Goal: Transaction & Acquisition: Purchase product/service

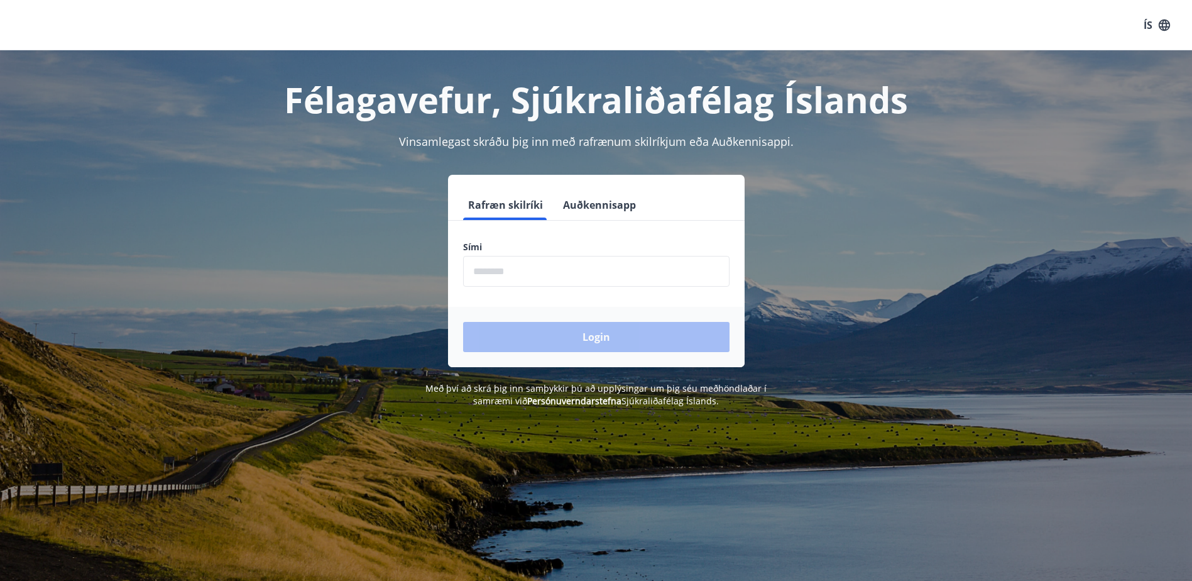
click at [519, 270] on input "phone" at bounding box center [596, 271] width 266 height 31
type input "********"
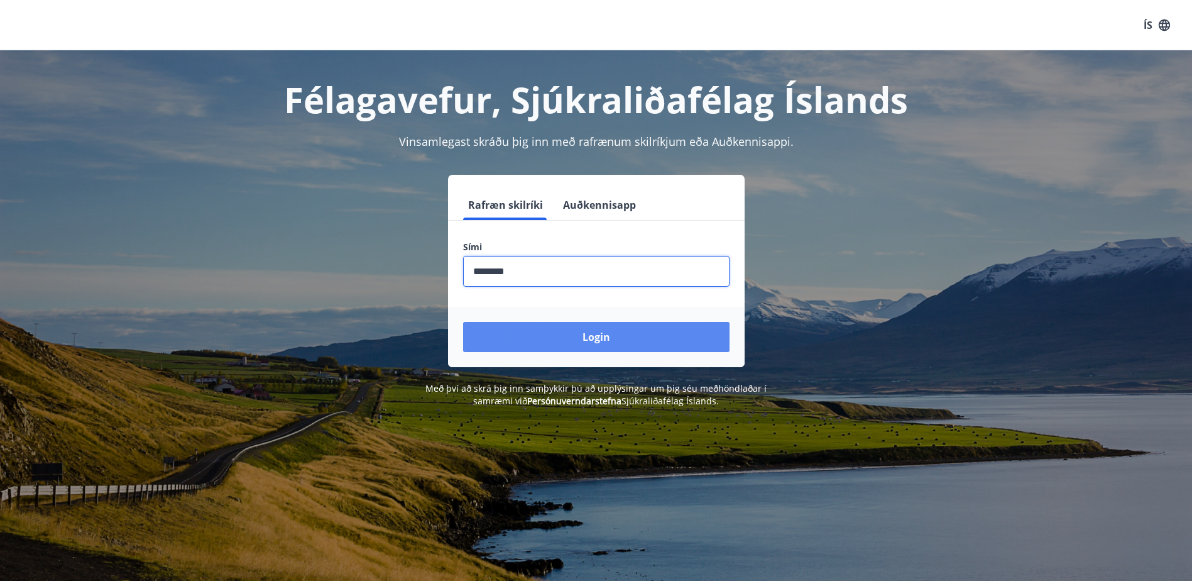
click at [530, 335] on button "Login" at bounding box center [596, 337] width 266 height 30
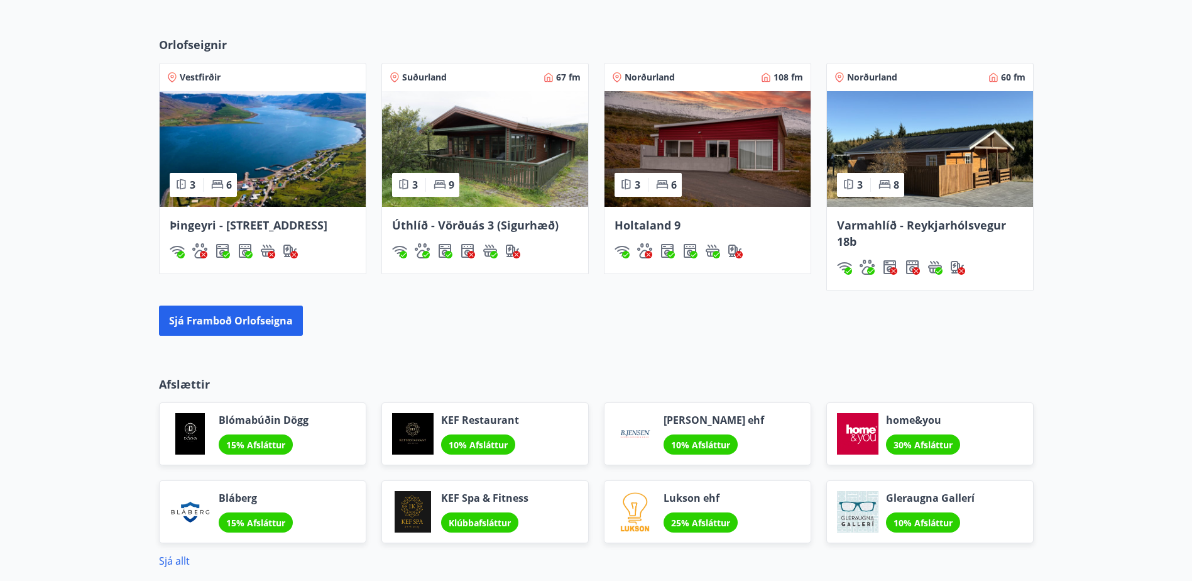
scroll to position [975, 0]
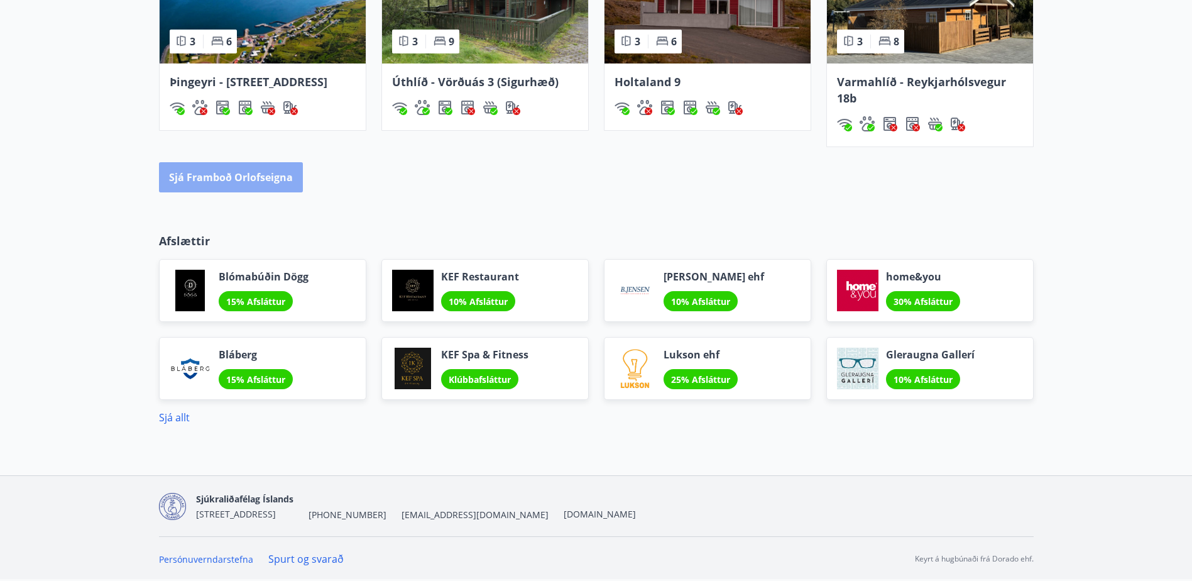
click at [250, 181] on button "Sjá framboð orlofseigna" at bounding box center [231, 177] width 144 height 30
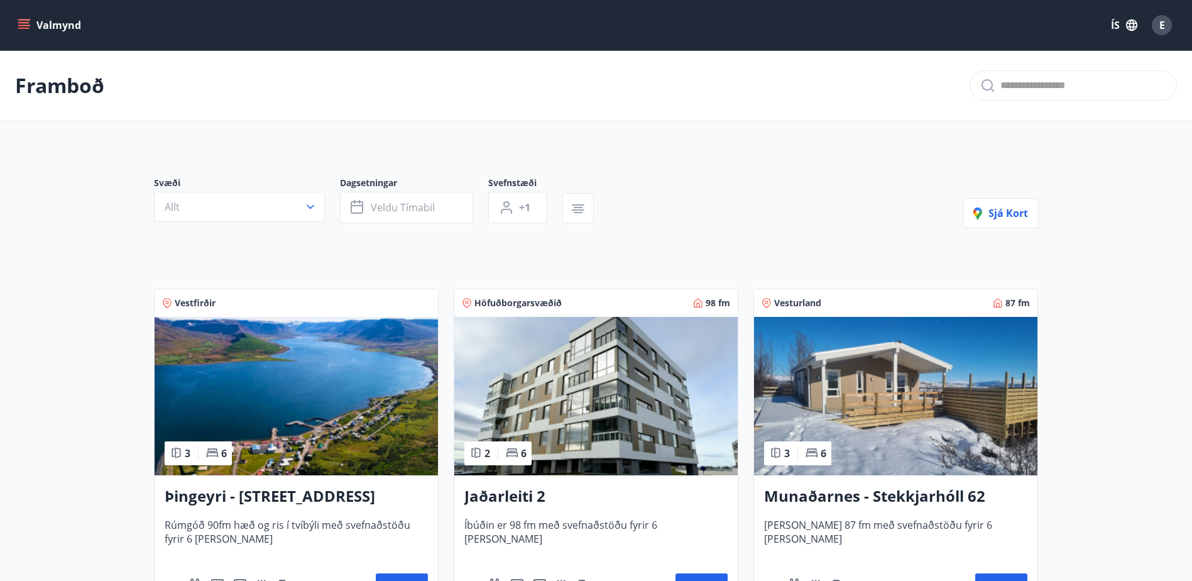
click at [20, 23] on icon "menu" at bounding box center [23, 22] width 11 height 1
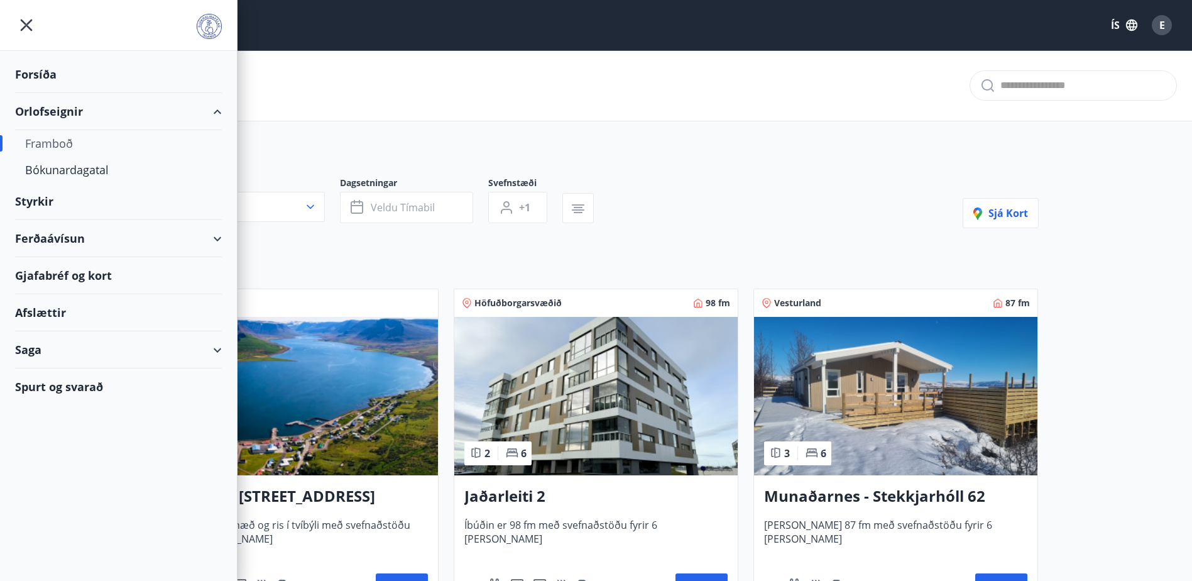
click at [222, 234] on icon at bounding box center [217, 238] width 15 height 15
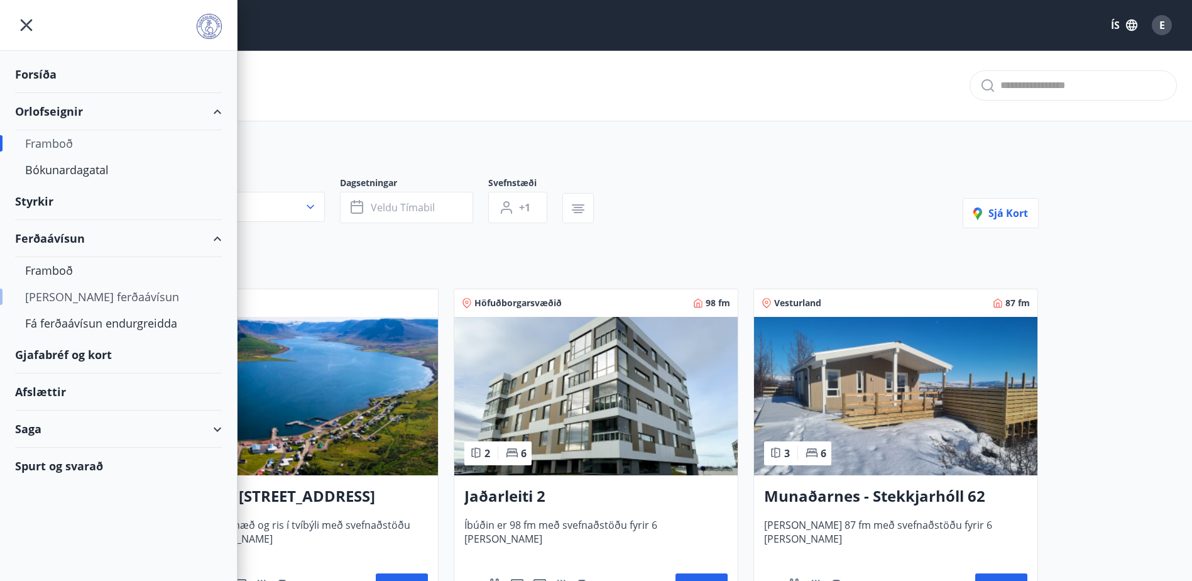
click at [94, 297] on div "Kaupa ferðaávísun" at bounding box center [118, 296] width 187 height 26
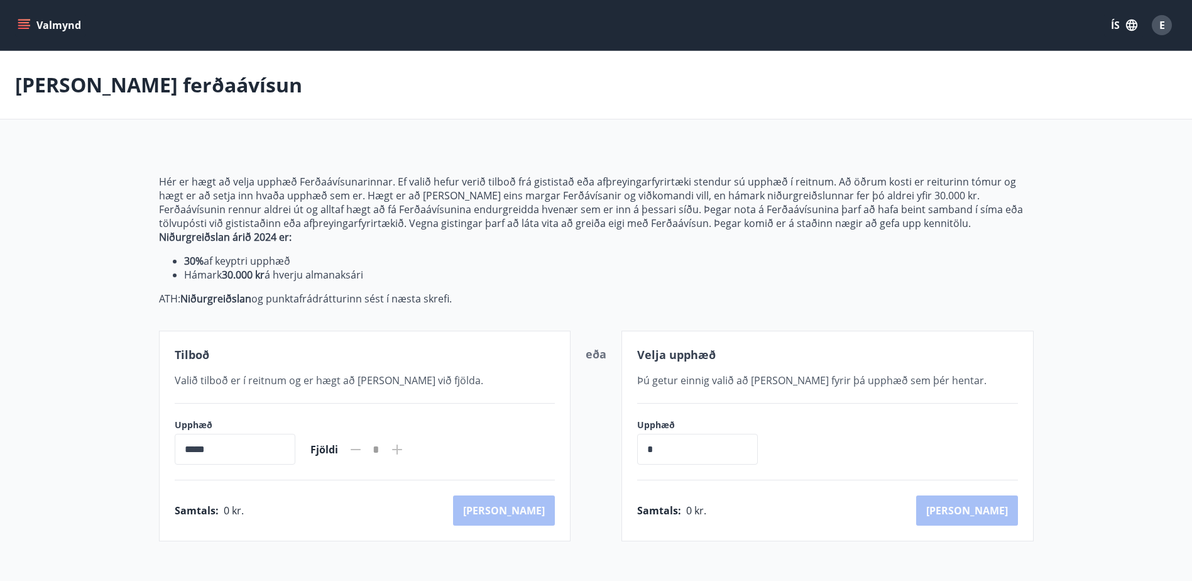
click at [23, 21] on icon "menu" at bounding box center [24, 25] width 13 height 13
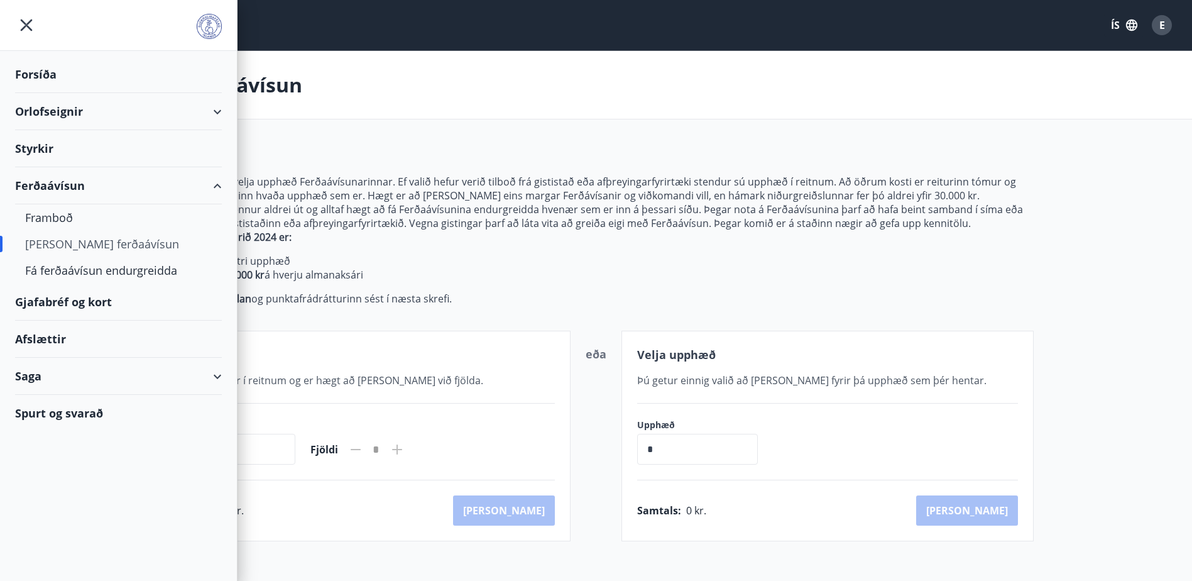
click at [223, 108] on icon at bounding box center [217, 111] width 15 height 15
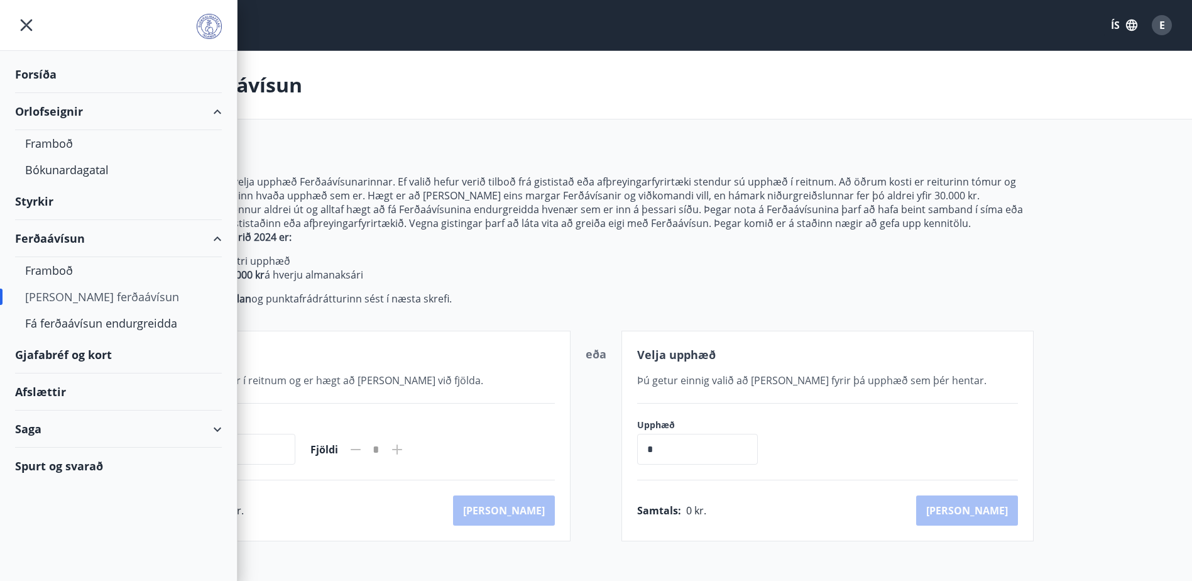
click at [223, 108] on icon at bounding box center [217, 111] width 15 height 15
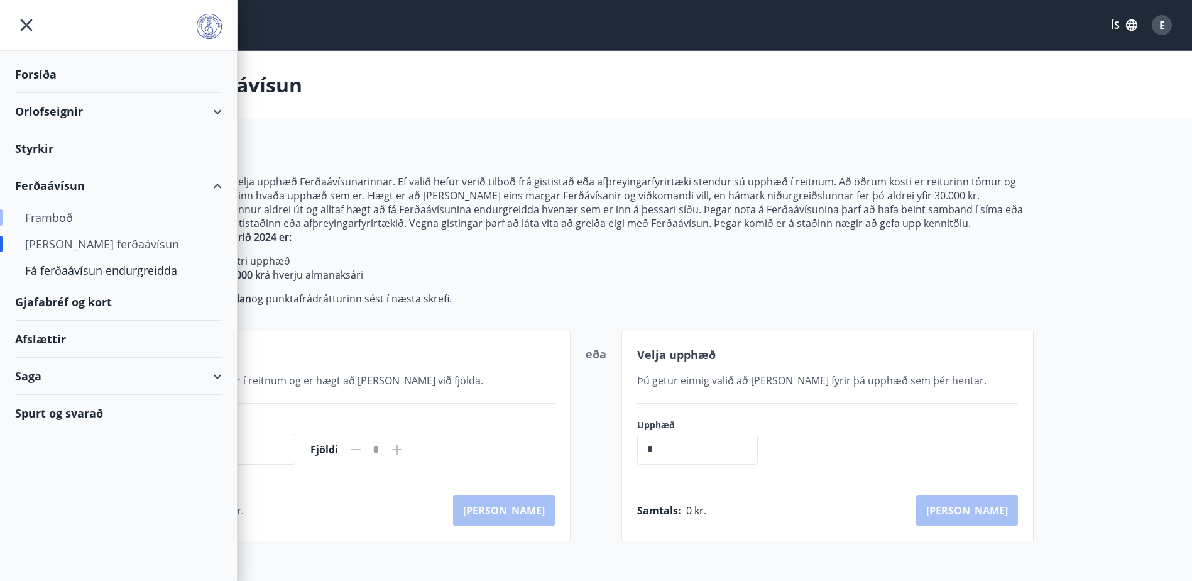
click at [50, 219] on div "Framboð" at bounding box center [118, 217] width 187 height 26
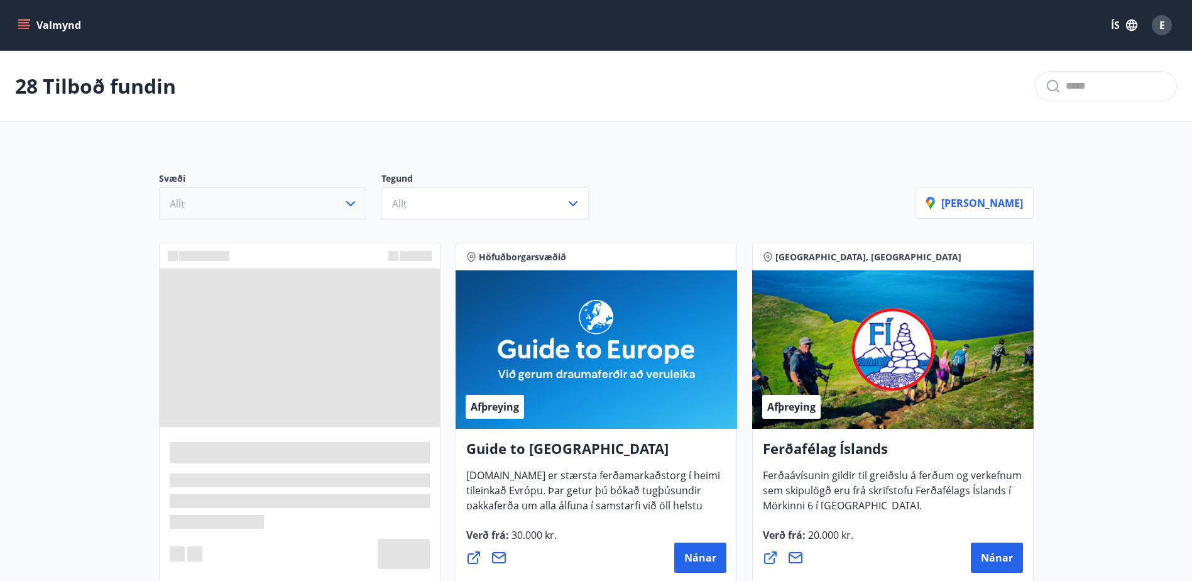
click at [350, 204] on icon "button" at bounding box center [350, 203] width 15 height 15
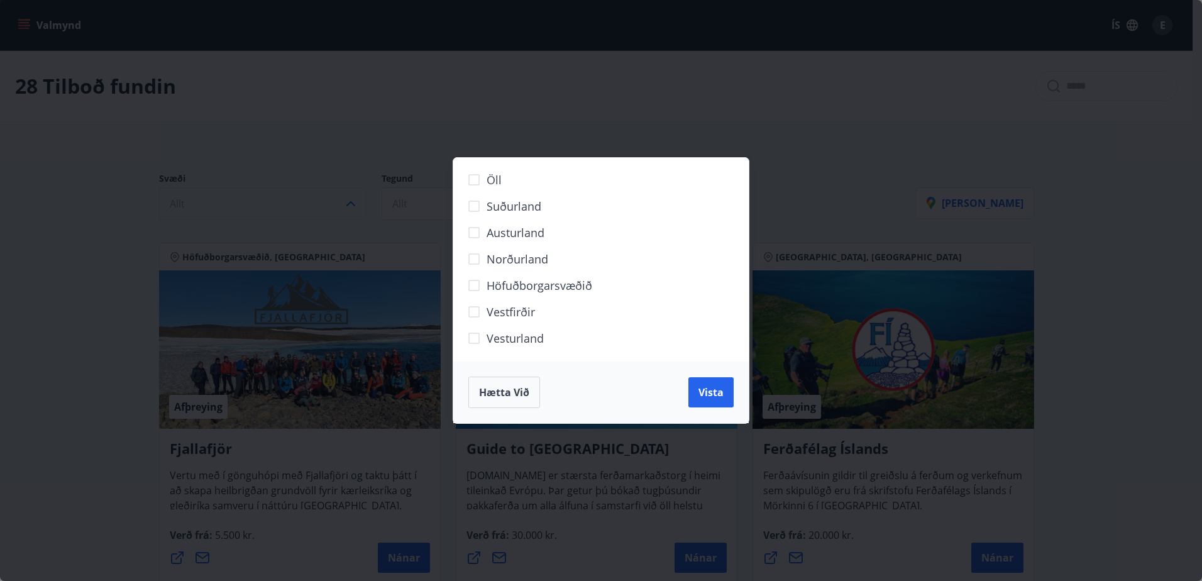
click at [529, 384] on button "Hætta við" at bounding box center [504, 391] width 72 height 31
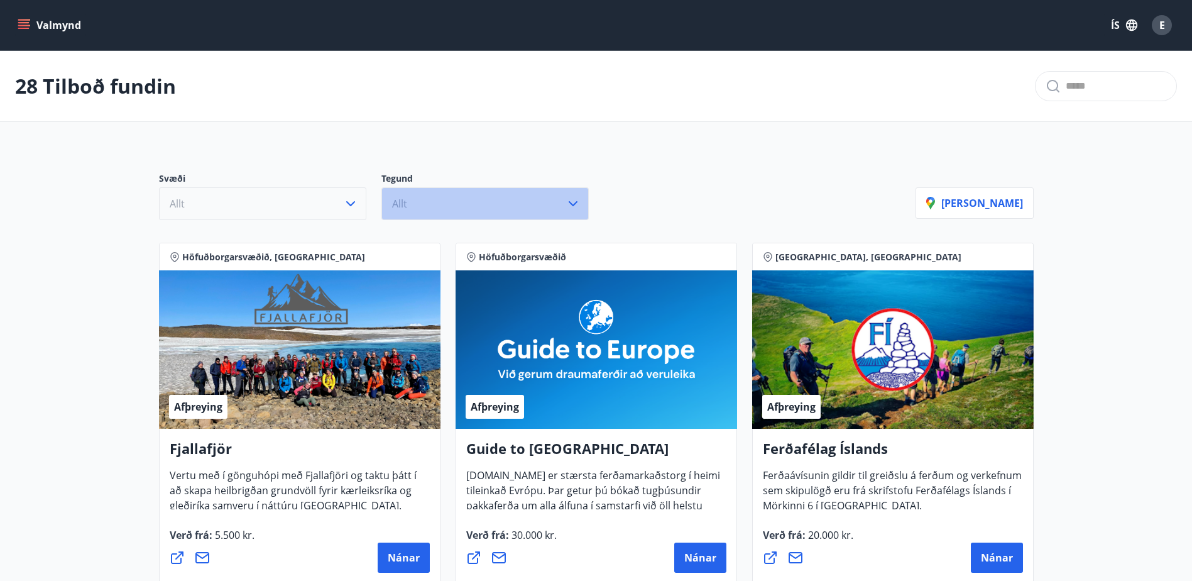
click at [576, 200] on icon "button" at bounding box center [573, 203] width 15 height 15
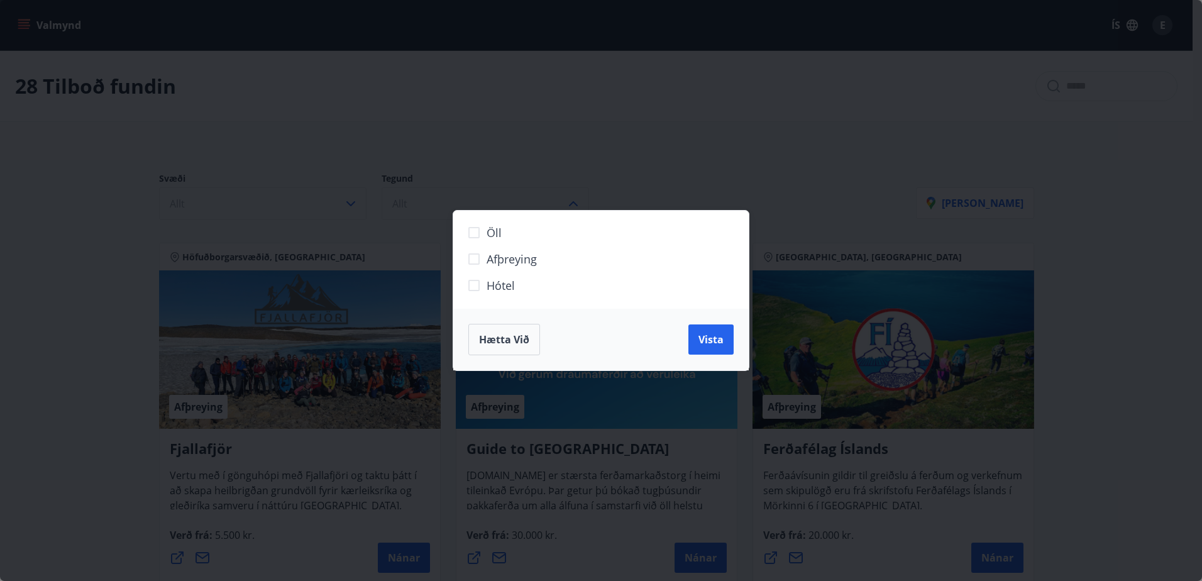
click at [576, 147] on div "Öll Afþreying Hótel Hætta við Vista" at bounding box center [601, 290] width 1202 height 581
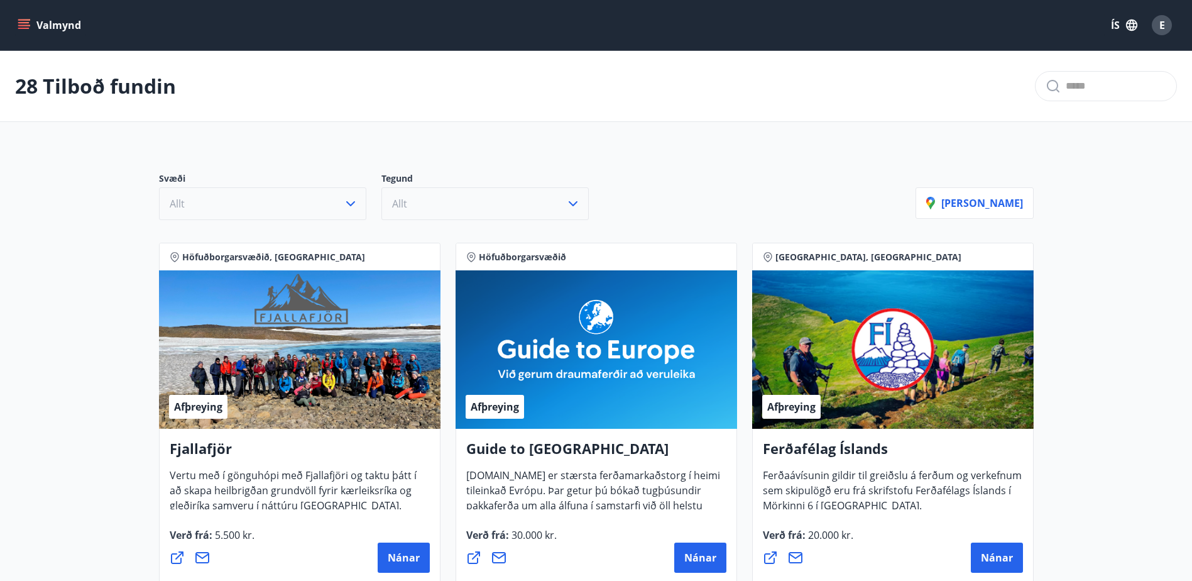
click at [25, 26] on icon "menu" at bounding box center [24, 25] width 13 height 13
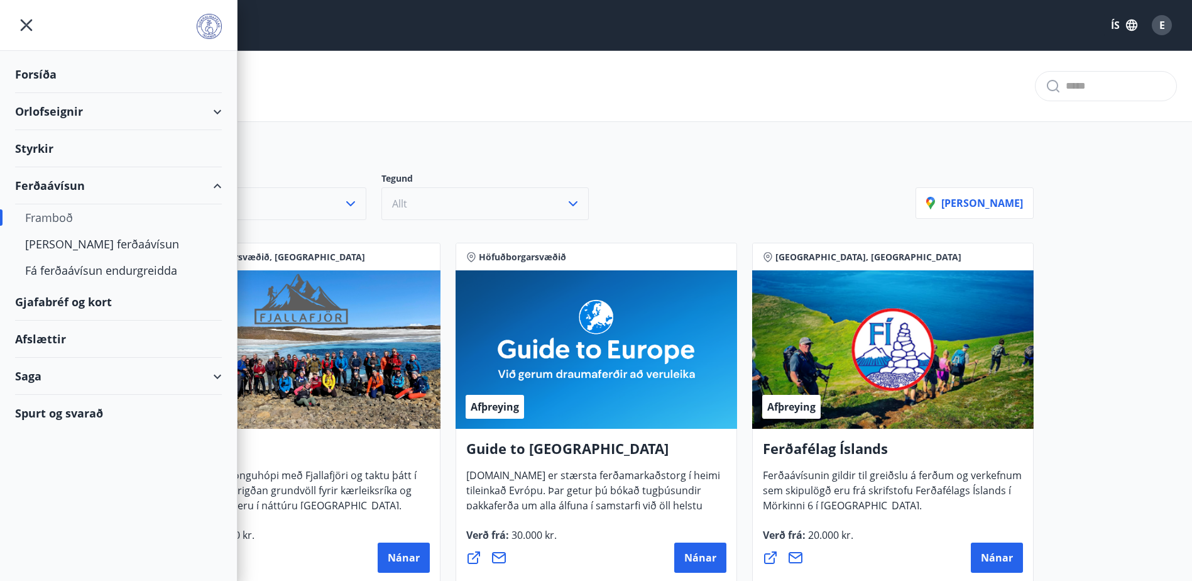
click at [217, 378] on div "Saga" at bounding box center [118, 376] width 207 height 37
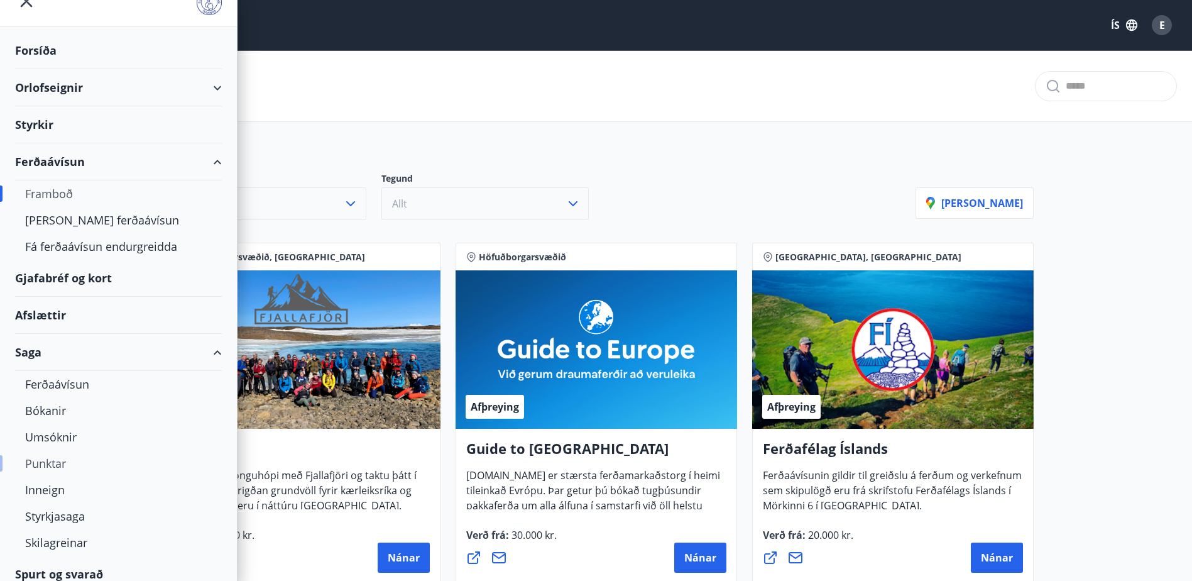
scroll to position [35, 0]
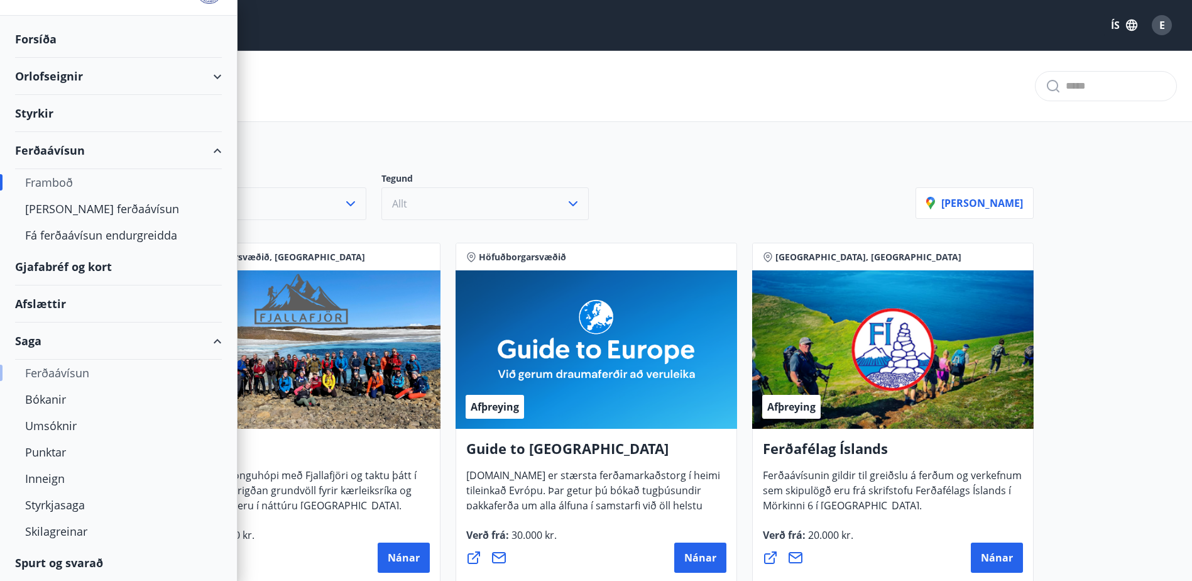
click at [66, 372] on div "Ferðaávísun" at bounding box center [118, 373] width 187 height 26
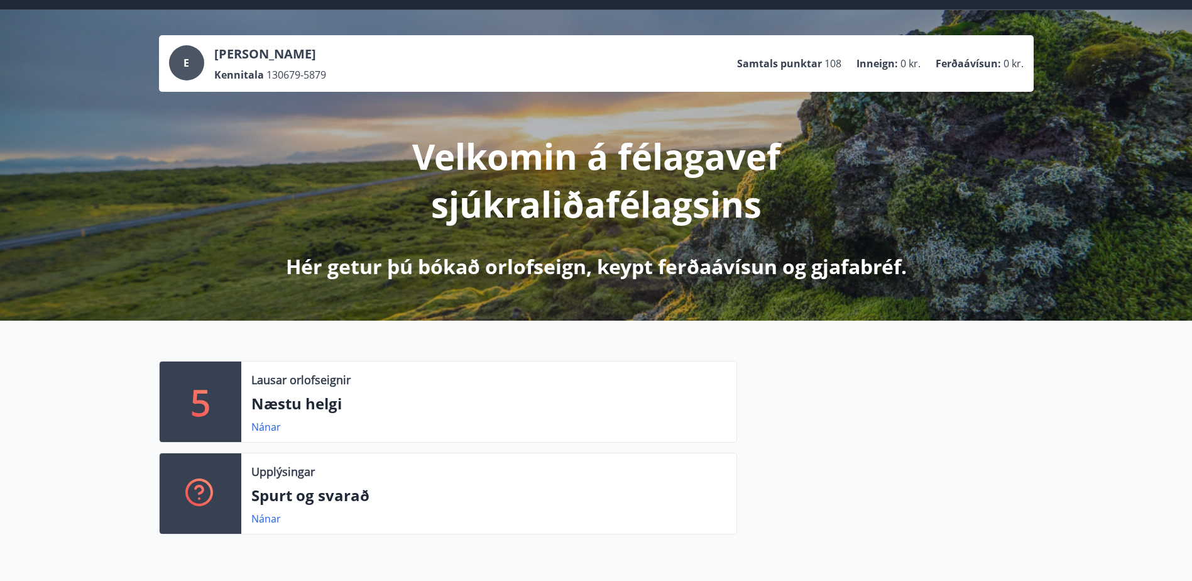
scroll to position [63, 0]
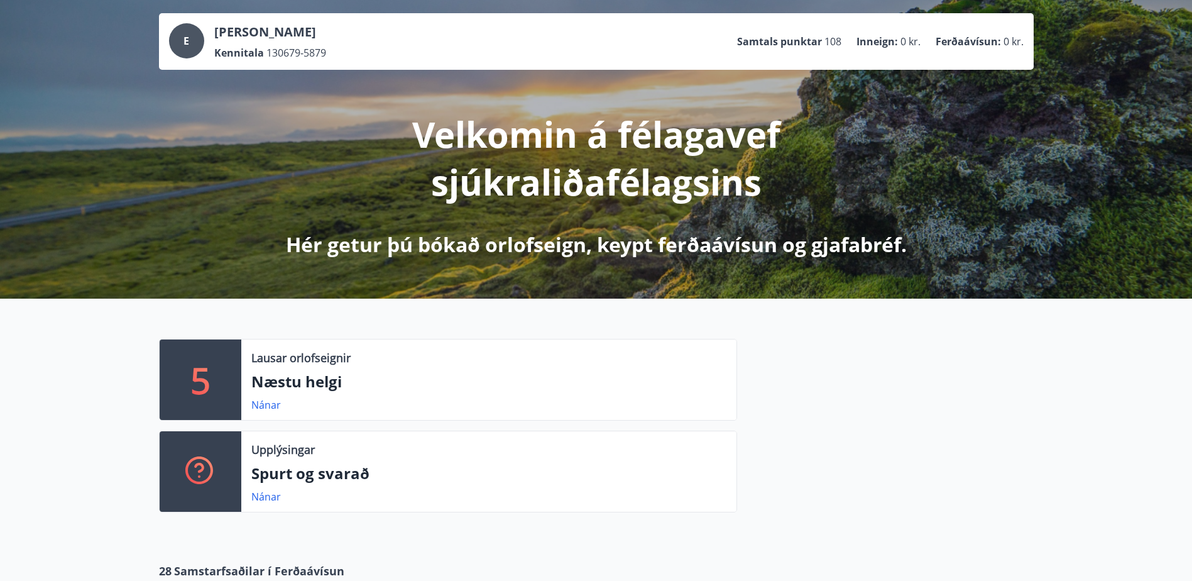
click at [583, 252] on p "Hér getur þú bókað orlofseign, keypt ferðaávísun og gjafabréf." at bounding box center [596, 245] width 621 height 28
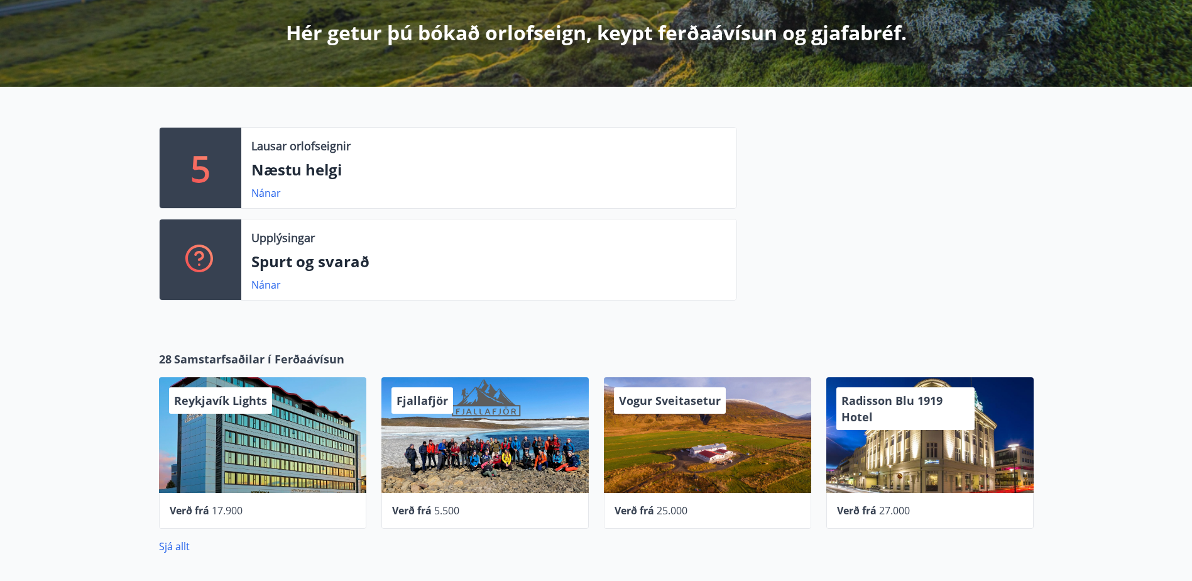
scroll to position [0, 0]
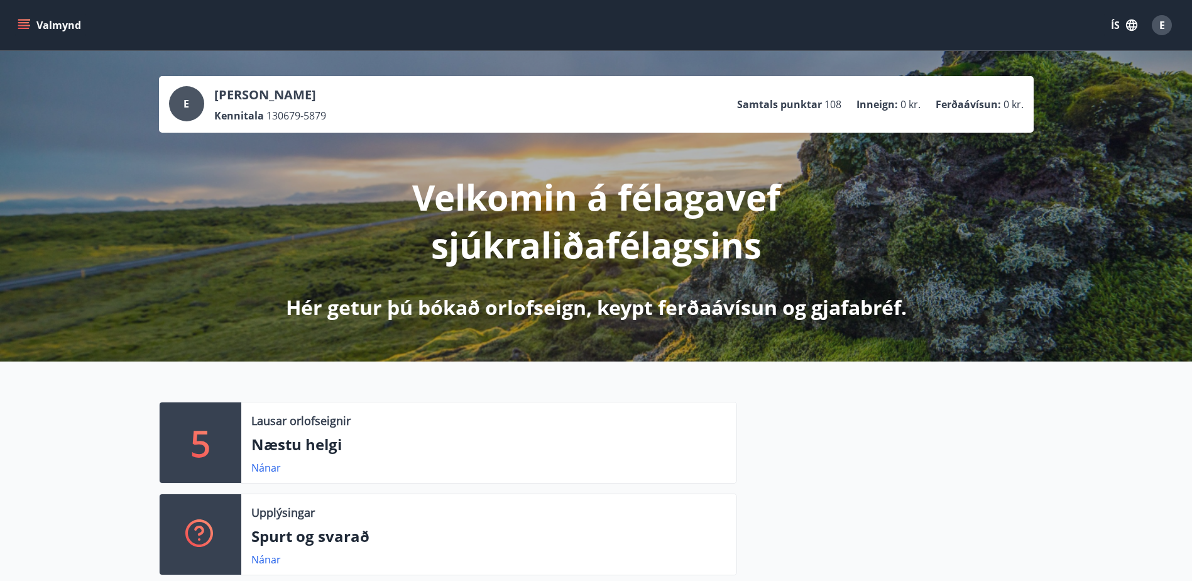
click at [31, 29] on button "Valmynd" at bounding box center [50, 25] width 71 height 23
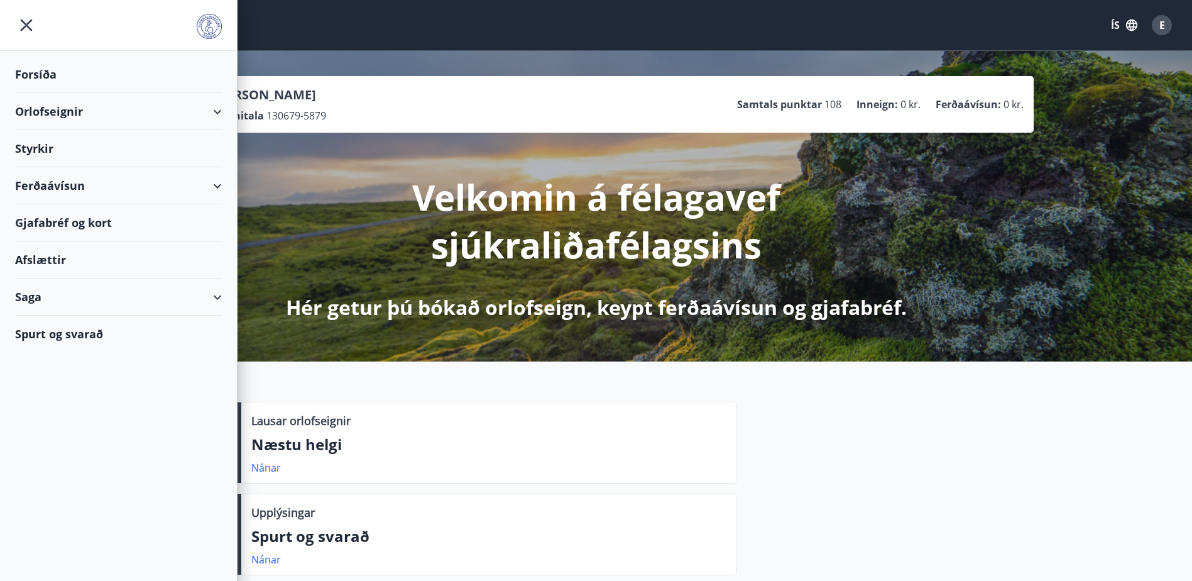
click at [86, 220] on div "Gjafabréf og kort" at bounding box center [118, 222] width 207 height 37
